Goal: Task Accomplishment & Management: Complete application form

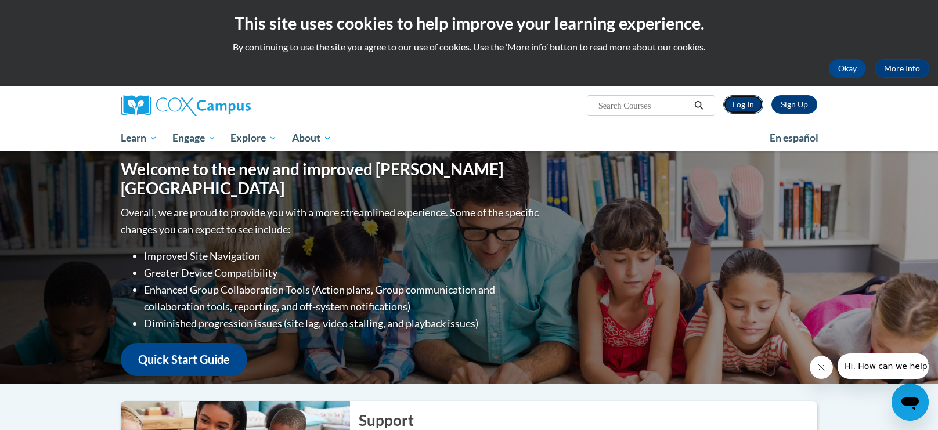
click at [754, 105] on link "Log In" at bounding box center [744, 104] width 40 height 19
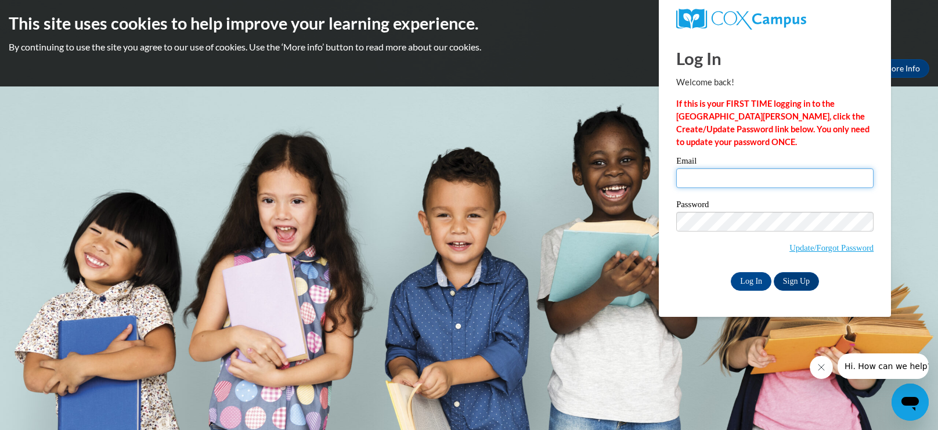
click at [753, 183] on input "Email" at bounding box center [775, 178] width 197 height 20
type input "jaleyahhoward04@icloud.com"
click at [754, 235] on span "Update/Forgot Password" at bounding box center [775, 236] width 197 height 48
click at [754, 232] on span "Update/Forgot Password" at bounding box center [775, 236] width 197 height 48
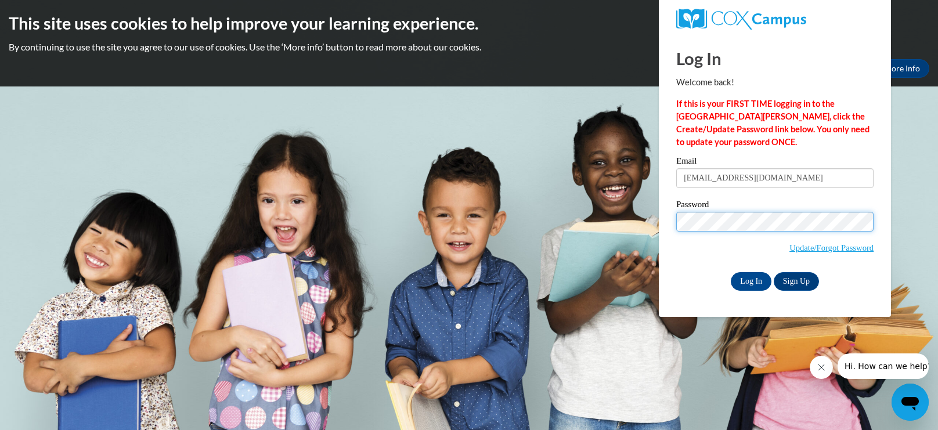
click at [731, 272] on input "Log In" at bounding box center [751, 281] width 41 height 19
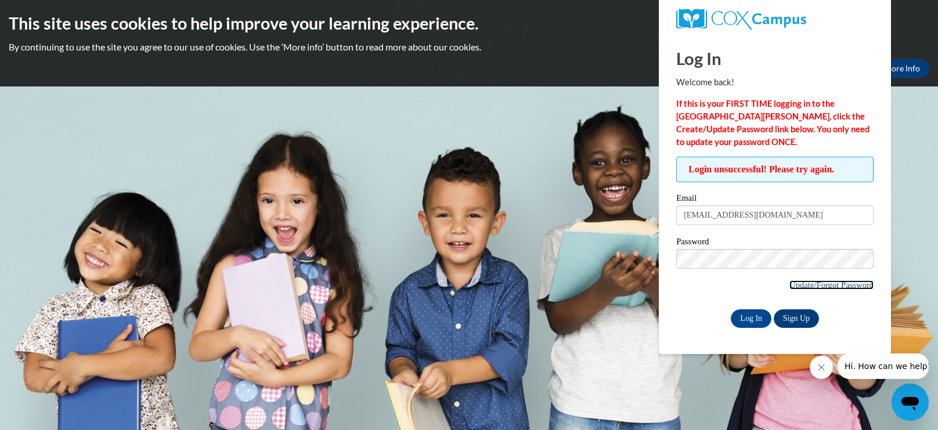
click at [806, 282] on link "Update/Forgot Password" at bounding box center [832, 285] width 84 height 9
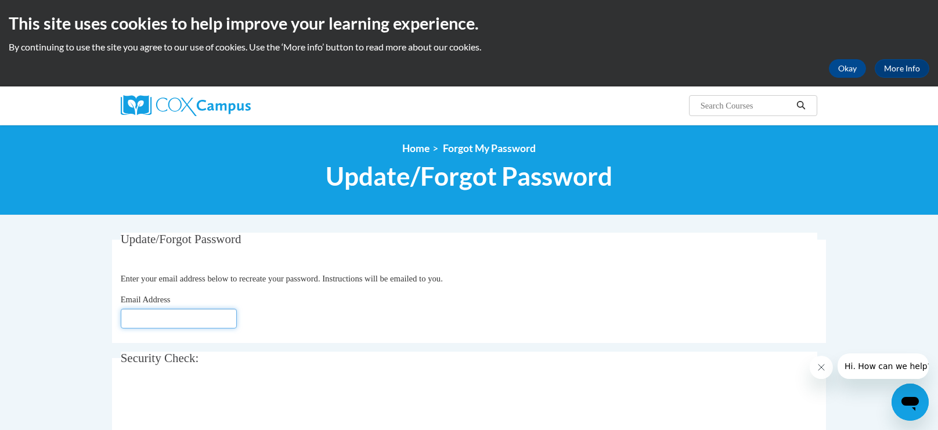
click at [170, 319] on input "Email Address" at bounding box center [179, 319] width 116 height 20
type input "jaleyahhoward04@icloud.com"
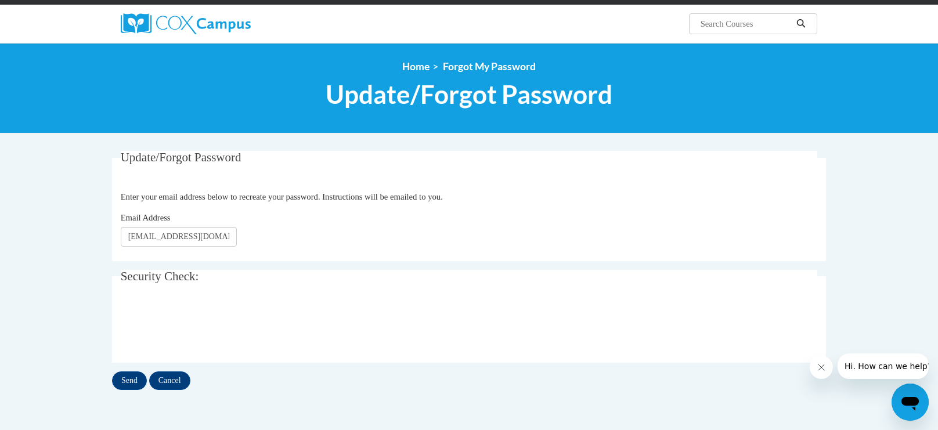
scroll to position [118, 0]
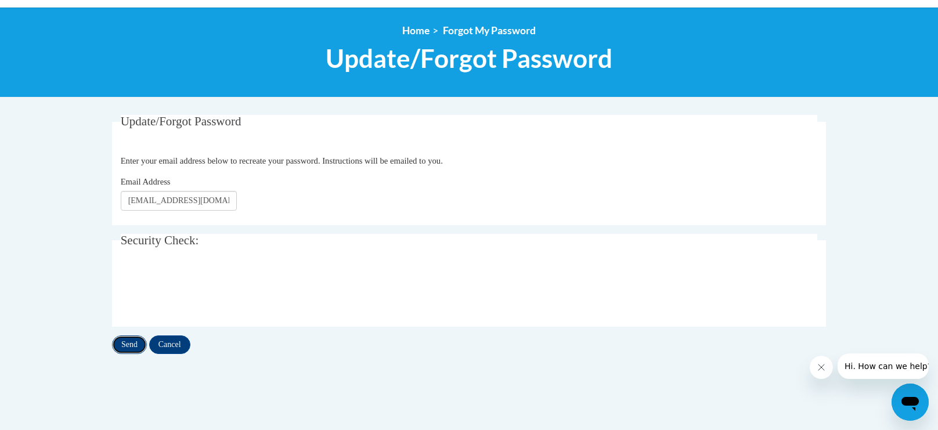
click at [135, 341] on input "Send" at bounding box center [129, 345] width 35 height 19
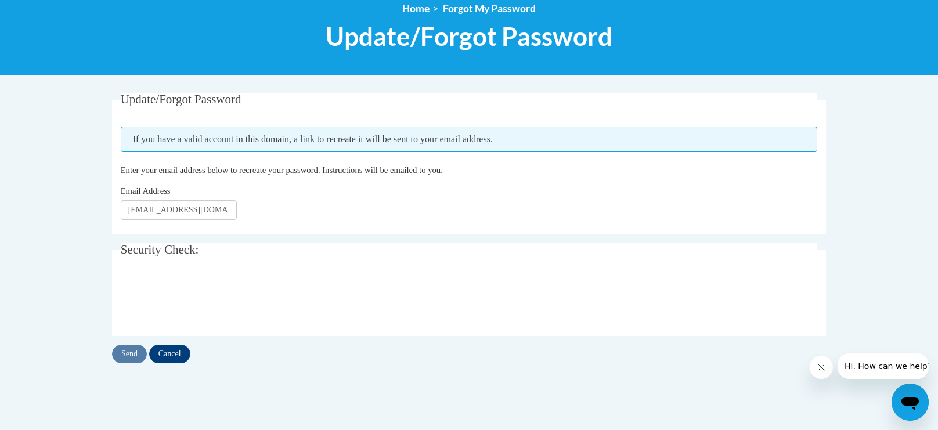
scroll to position [141, 0]
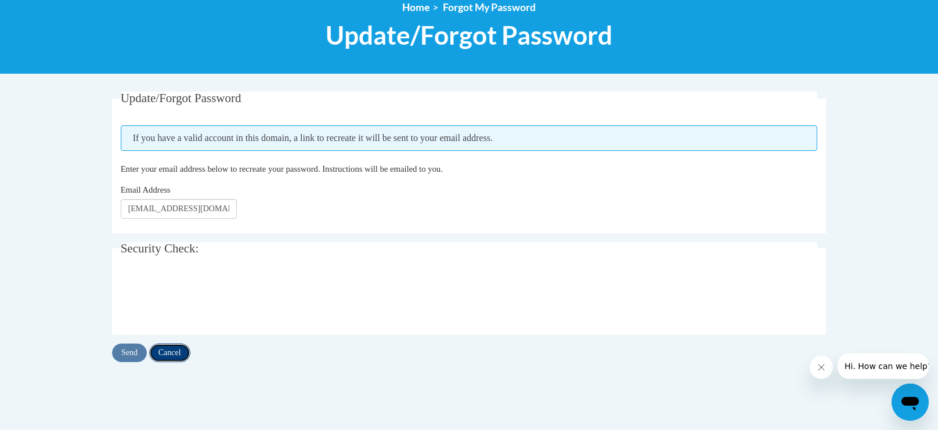
click at [177, 354] on input "Cancel" at bounding box center [169, 353] width 41 height 19
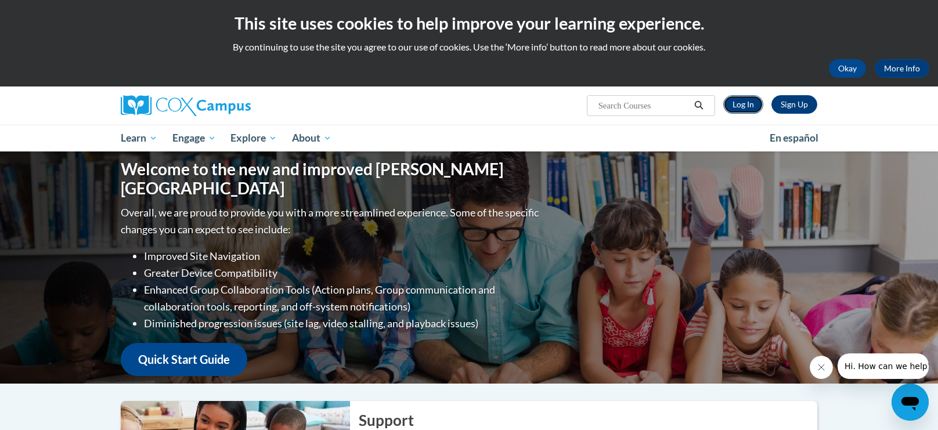
click at [739, 106] on link "Log In" at bounding box center [744, 104] width 40 height 19
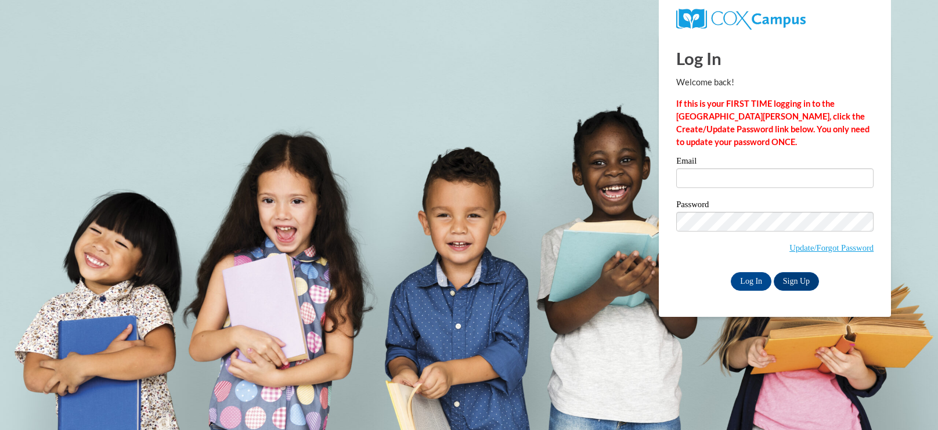
click at [711, 171] on input "Email" at bounding box center [775, 178] width 197 height 20
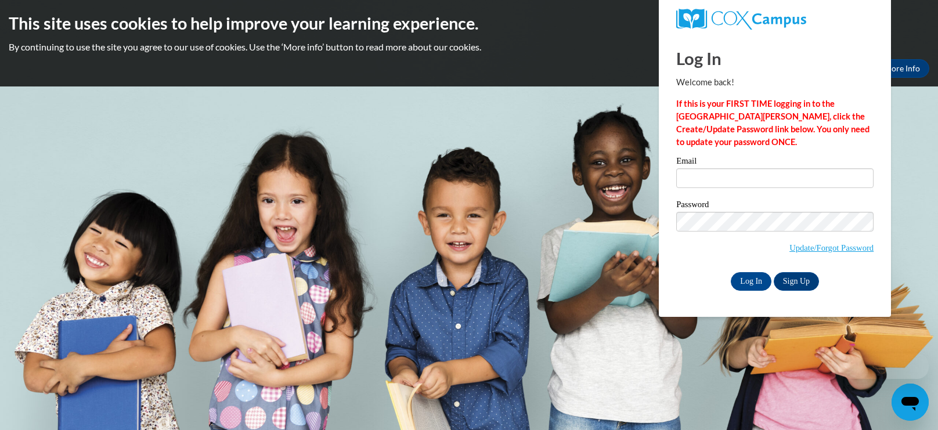
type input "[EMAIL_ADDRESS][DOMAIN_NAME]"
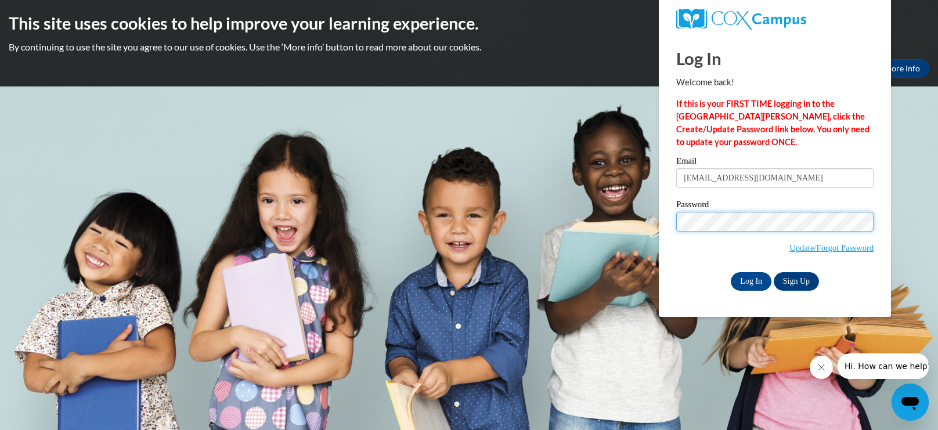
click at [731, 272] on input "Log In" at bounding box center [751, 281] width 41 height 19
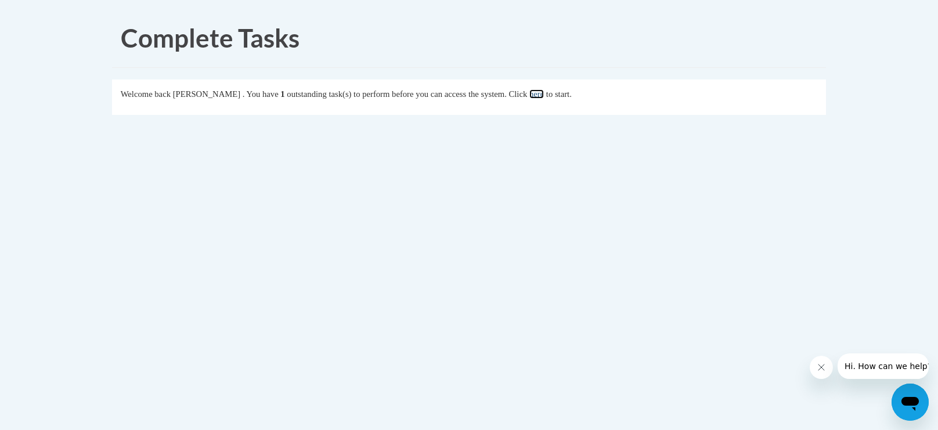
click at [544, 94] on link "here" at bounding box center [537, 93] width 15 height 9
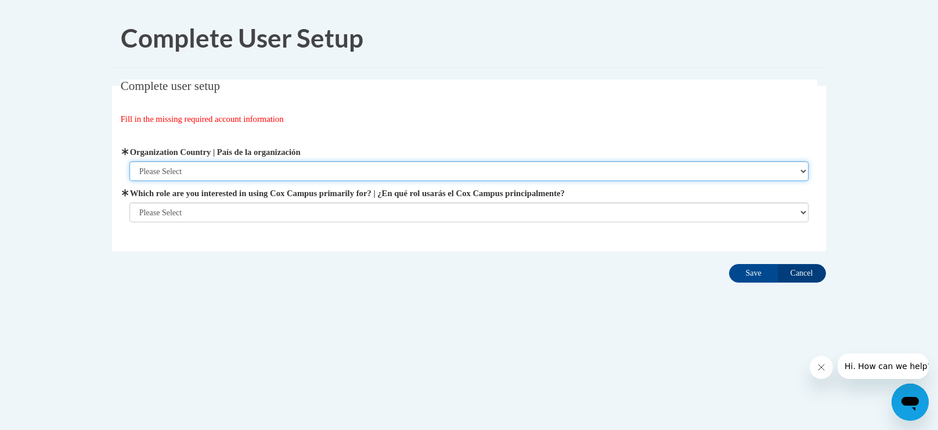
click at [430, 170] on select "Please Select United States | Estados Unidos Outside of the United States | Fue…" at bounding box center [470, 171] width 680 height 20
select select "ad49bcad-a171-4b2e-b99c-48b446064914"
click at [130, 161] on select "Please Select United States | Estados Unidos Outside of the United States | Fue…" at bounding box center [470, 171] width 680 height 20
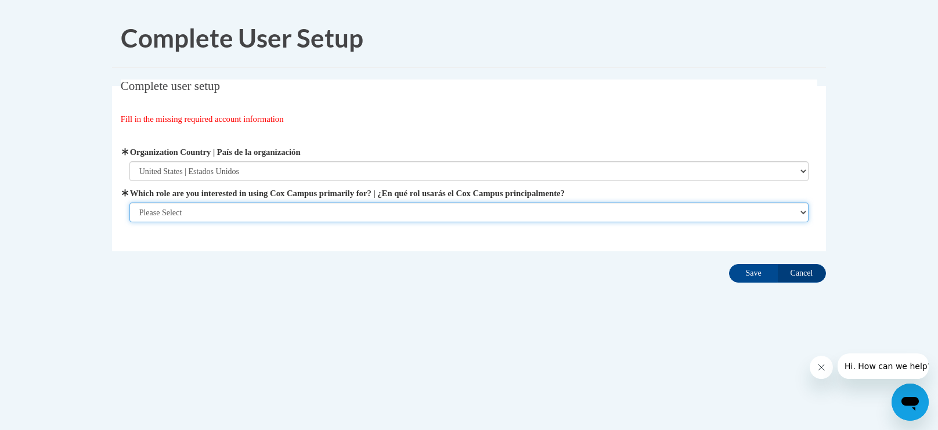
click at [429, 205] on select "Please Select College/University | Colegio/Universidad Community/Nonprofit Part…" at bounding box center [470, 213] width 680 height 20
click at [130, 222] on select "Please Select College/University | Colegio/Universidad Community/Nonprofit Part…" at bounding box center [470, 213] width 680 height 20
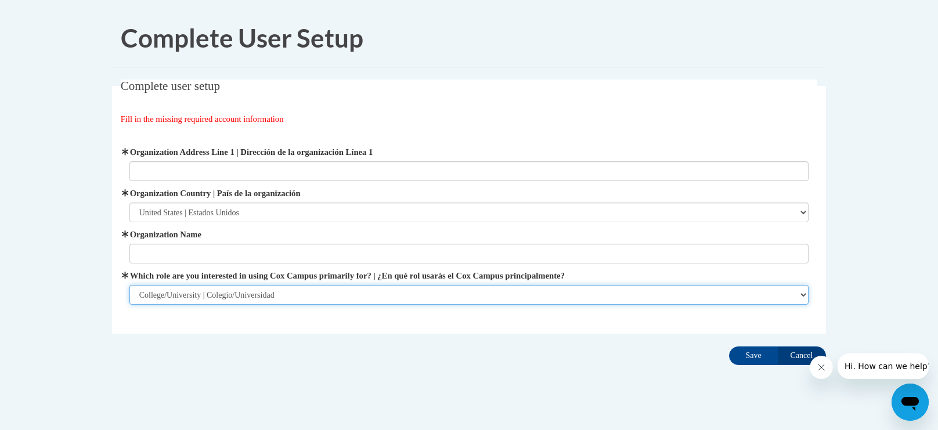
click at [325, 297] on select "Please Select College/University | Colegio/Universidad Community/Nonprofit Part…" at bounding box center [470, 295] width 680 height 20
select select "fbf2d438-af2f-41f8-98f1-81c410e29de3"
click at [130, 285] on select "Please Select College/University | Colegio/Universidad Community/Nonprofit Part…" at bounding box center [470, 295] width 680 height 20
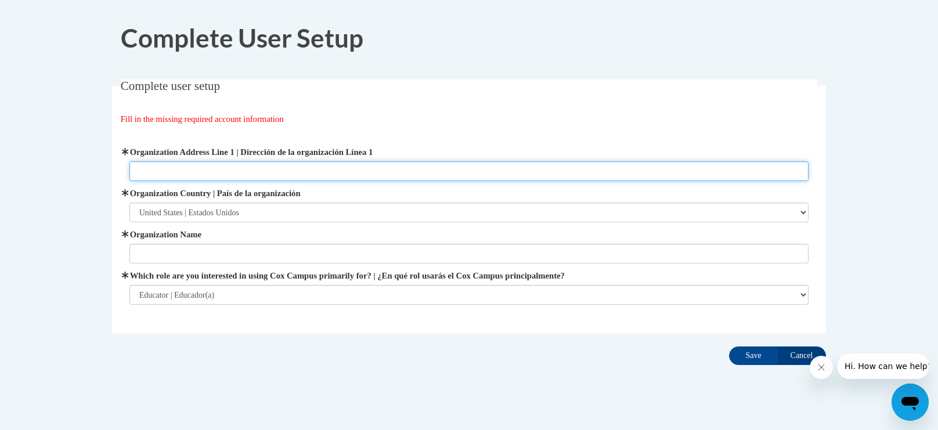
click at [172, 177] on input "Organization Address Line 1 | Dirección de la organización Línea 1" at bounding box center [470, 171] width 680 height 20
type input "12230 E Olgethorpe Hwy"
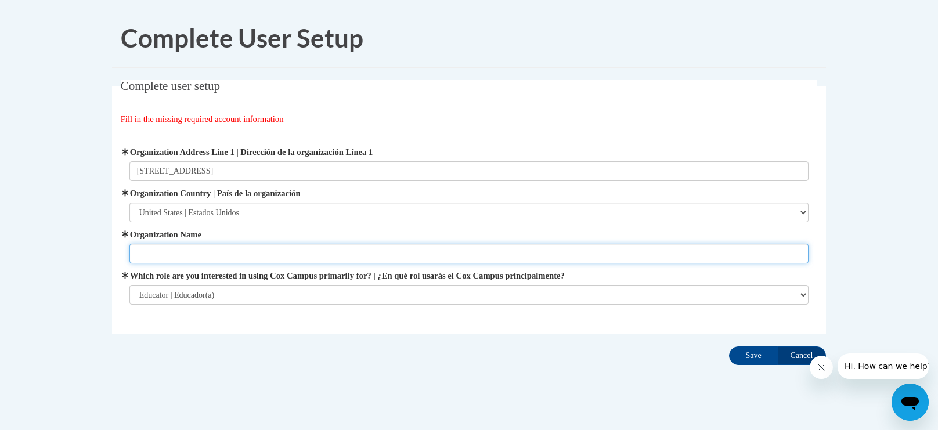
click at [175, 259] on input "Organization Name" at bounding box center [470, 254] width 680 height 20
type input "Bright Star Daycare"
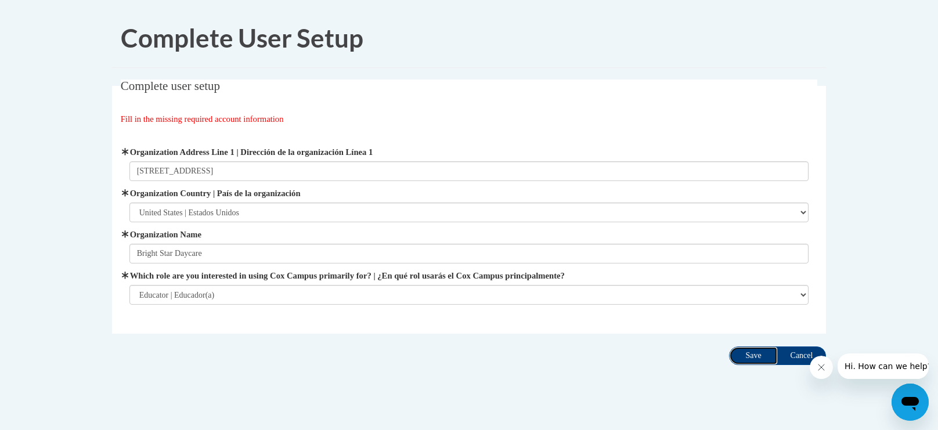
click at [766, 353] on input "Save" at bounding box center [753, 356] width 49 height 19
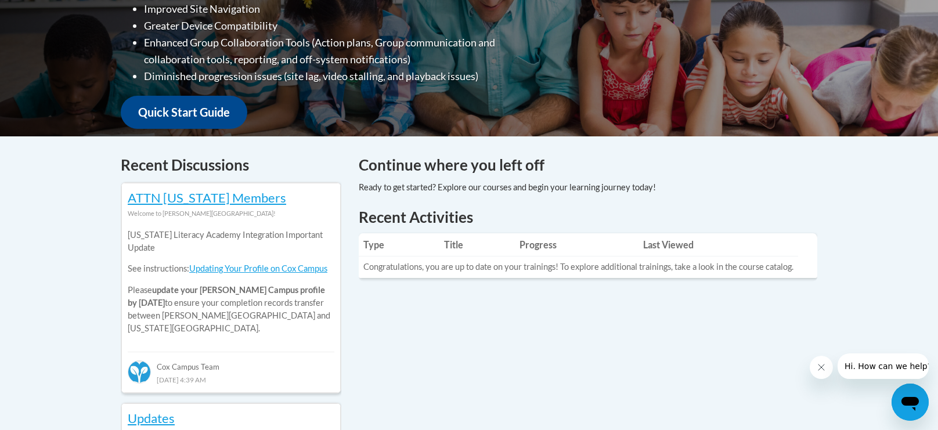
scroll to position [359, 0]
